Goal: Information Seeking & Learning: Learn about a topic

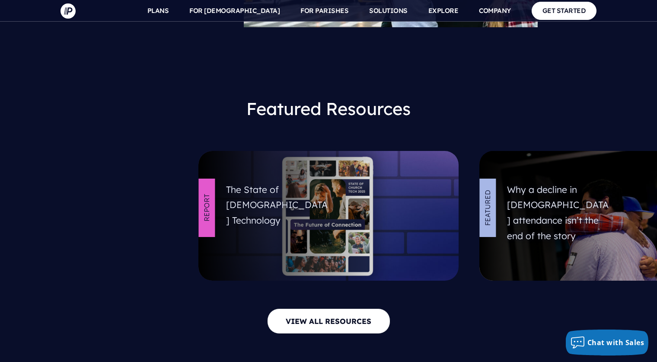
scroll to position [4306, 0]
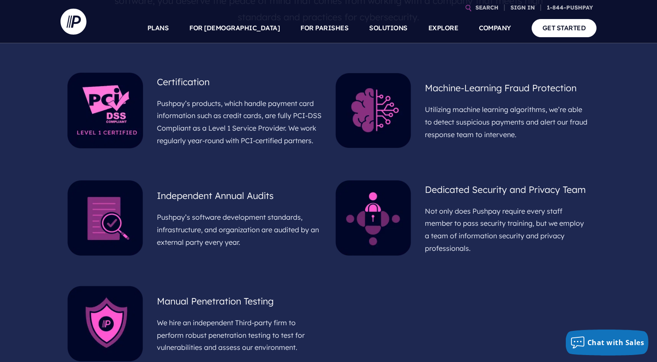
scroll to position [414, 0]
